Goal: Information Seeking & Learning: Learn about a topic

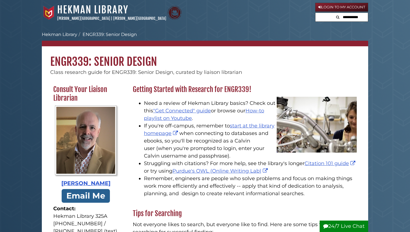
click at [151, 106] on li "Need a review of Hekman Library basics? Check out this "Get Connected" guide or…" at bounding box center [250, 111] width 213 height 23
drag, startPoint x: 151, startPoint y: 106, endPoint x: 206, endPoint y: 106, distance: 55.0
click at [205, 106] on li "Need a review of Hekman Library basics? Check out this "Get Connected" guide or…" at bounding box center [250, 111] width 213 height 23
click at [206, 106] on li "Need a review of Hekman Library basics? Check out this "Get Connected" guide or…" at bounding box center [250, 111] width 213 height 23
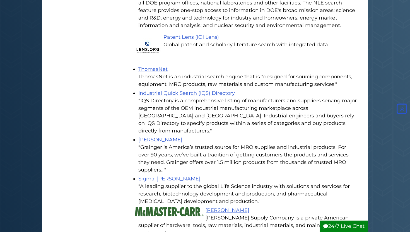
scroll to position [740, 0]
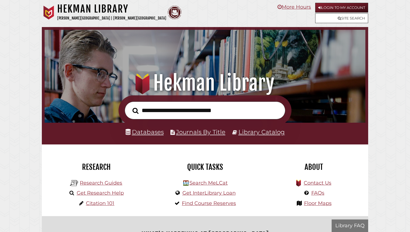
scroll to position [106, 318]
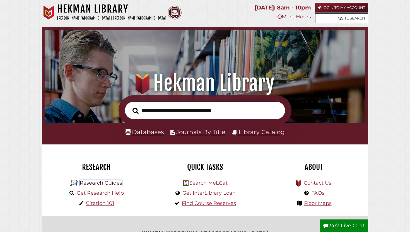
click at [100, 182] on link "Research Guides" at bounding box center [101, 183] width 42 height 6
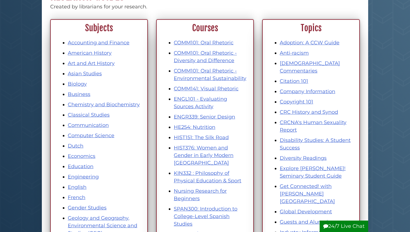
scroll to position [77, 0]
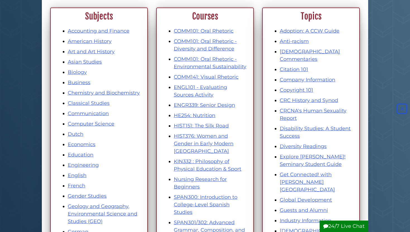
click at [85, 162] on li "Engineering" at bounding box center [105, 166] width 74 height 8
click at [85, 167] on link "Engineering" at bounding box center [83, 165] width 31 height 6
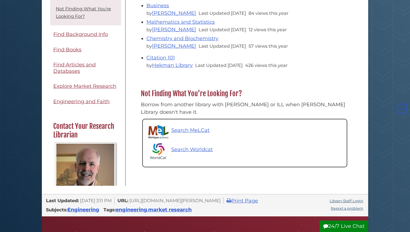
scroll to position [163, 0]
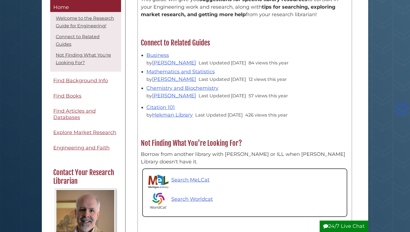
click at [158, 44] on h2 "Connect to Related Guides" at bounding box center [245, 43] width 214 height 9
drag, startPoint x: 158, startPoint y: 44, endPoint x: 211, endPoint y: 44, distance: 53.3
click at [210, 44] on h2 "Connect to Related Guides" at bounding box center [245, 43] width 214 height 9
click at [211, 44] on h2 "Connect to Related Guides" at bounding box center [245, 43] width 214 height 9
click at [161, 90] on link "Chemistry and Biochemistry" at bounding box center [183, 88] width 72 height 6
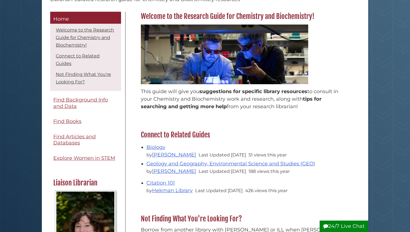
scroll to position [83, 0]
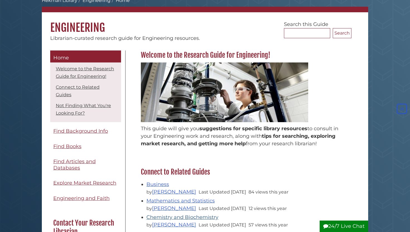
scroll to position [37, 0]
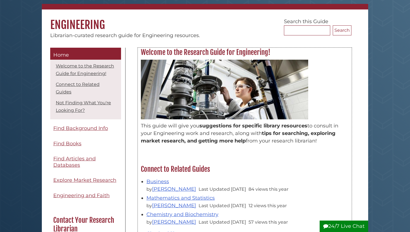
click at [152, 125] on p "This guide will give you suggestions for specific library resources to consult …" at bounding box center [245, 133] width 208 height 23
drag, startPoint x: 152, startPoint y: 125, endPoint x: 223, endPoint y: 125, distance: 70.6
click at [222, 125] on p "This guide will give you suggestions for specific library resources to consult …" at bounding box center [245, 133] width 208 height 23
click at [223, 125] on span "suggestions for specific library resources" at bounding box center [254, 126] width 108 height 6
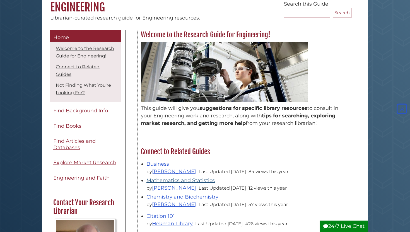
scroll to position [53, 0]
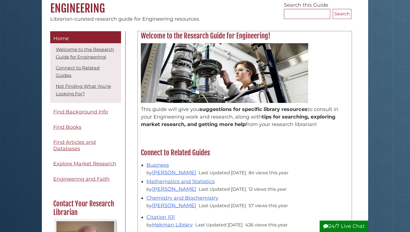
click at [197, 82] on img at bounding box center [224, 73] width 167 height 60
click at [207, 92] on img at bounding box center [224, 73] width 167 height 60
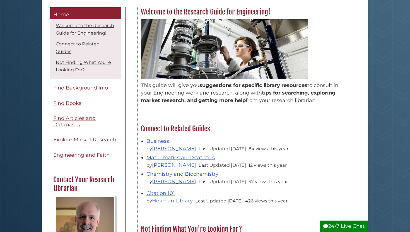
scroll to position [78, 0]
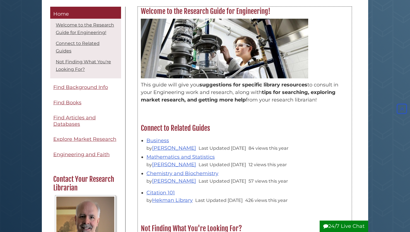
click at [155, 129] on h2 "Connect to Related Guides" at bounding box center [245, 128] width 214 height 9
drag, startPoint x: 155, startPoint y: 129, endPoint x: 216, endPoint y: 129, distance: 60.3
click at [214, 129] on h2 "Connect to Related Guides" at bounding box center [245, 128] width 214 height 9
click at [216, 129] on h2 "Connect to Related Guides" at bounding box center [245, 128] width 214 height 9
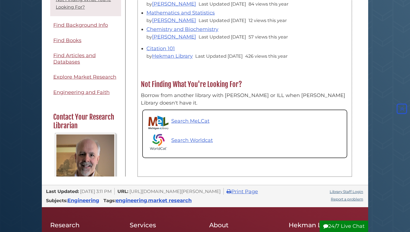
scroll to position [86, 0]
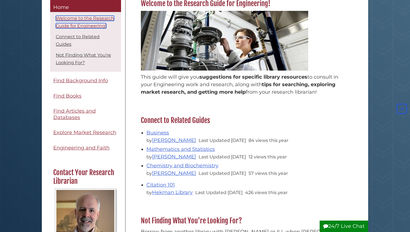
click at [79, 26] on link "Welcome to the Research Guide for Engineering!" at bounding box center [85, 22] width 58 height 13
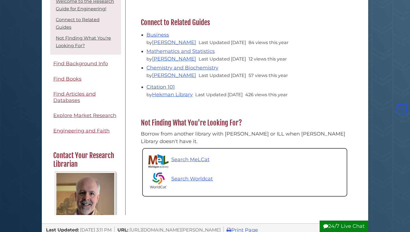
scroll to position [184, 0]
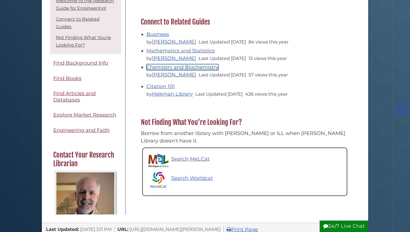
click at [169, 69] on link "Chemistry and Biochemistry" at bounding box center [183, 67] width 72 height 6
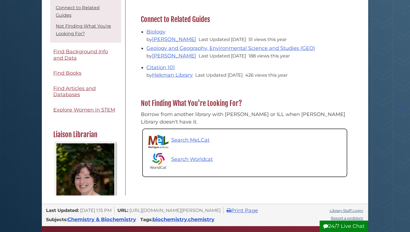
scroll to position [189, 0]
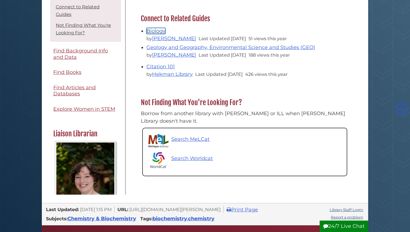
click at [154, 32] on link "Biology" at bounding box center [156, 31] width 19 height 6
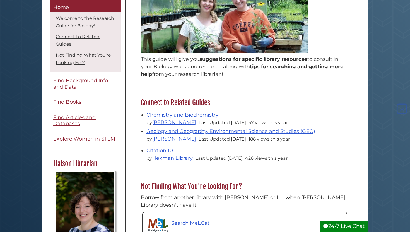
scroll to position [114, 0]
click at [185, 116] on link "Chemistry and Biochemistry" at bounding box center [183, 115] width 72 height 6
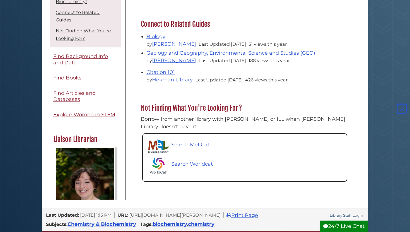
scroll to position [182, 0]
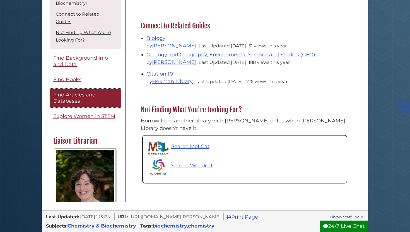
click at [63, 92] on span "Find Articles and Databases" at bounding box center [74, 98] width 42 height 13
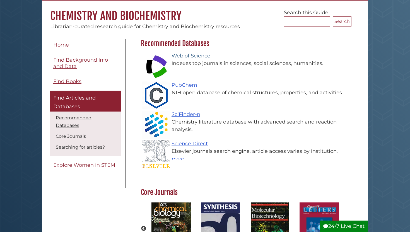
scroll to position [48, 0]
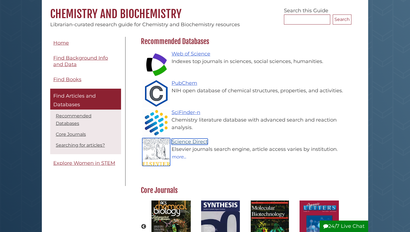
click at [185, 141] on link "Science Direct" at bounding box center [190, 142] width 36 height 6
